Goal: Navigation & Orientation: Find specific page/section

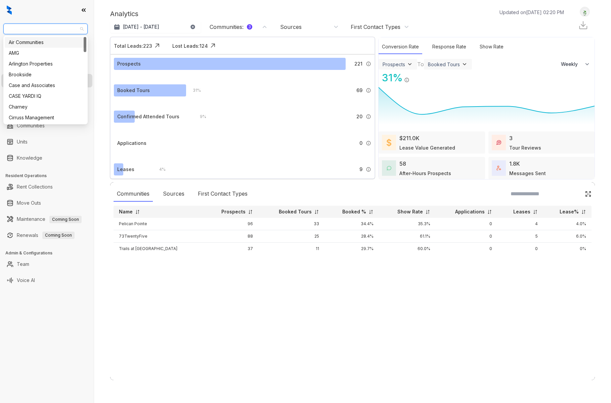
select select "******"
click at [36, 54] on div "Unified Residential" at bounding box center [46, 54] width 74 height 7
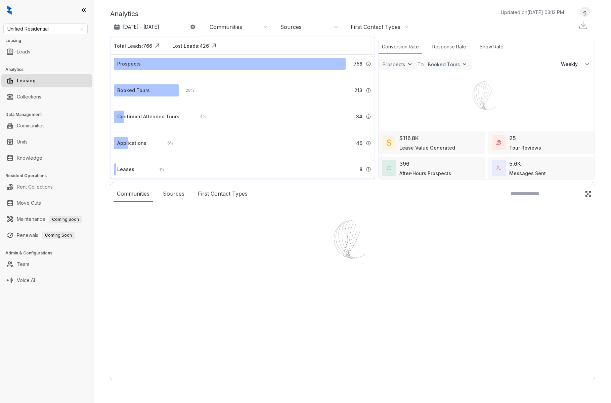
select select "******"
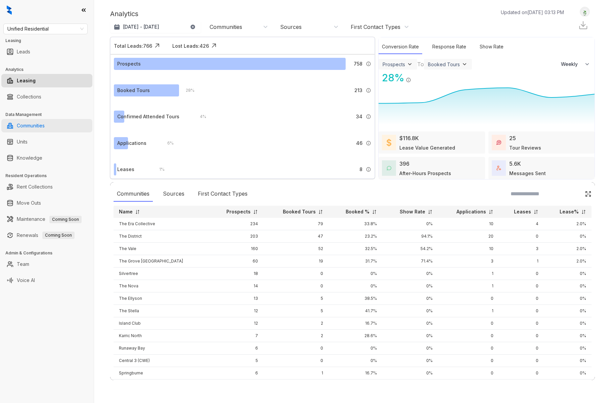
click at [35, 128] on link "Communities" at bounding box center [31, 125] width 28 height 13
